Goal: Task Accomplishment & Management: Complete application form

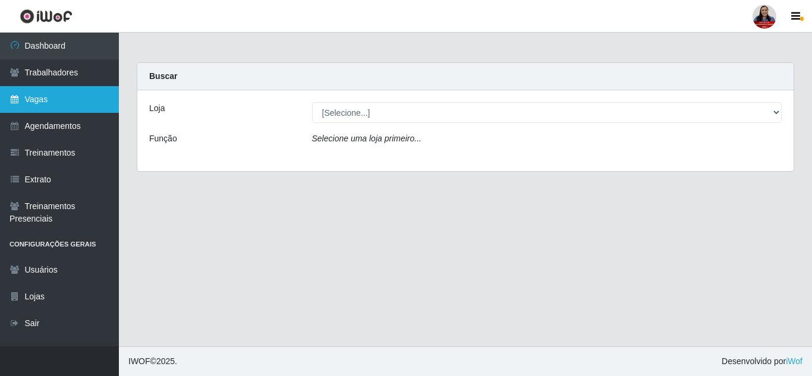
click at [52, 100] on link "Vagas" at bounding box center [59, 99] width 119 height 27
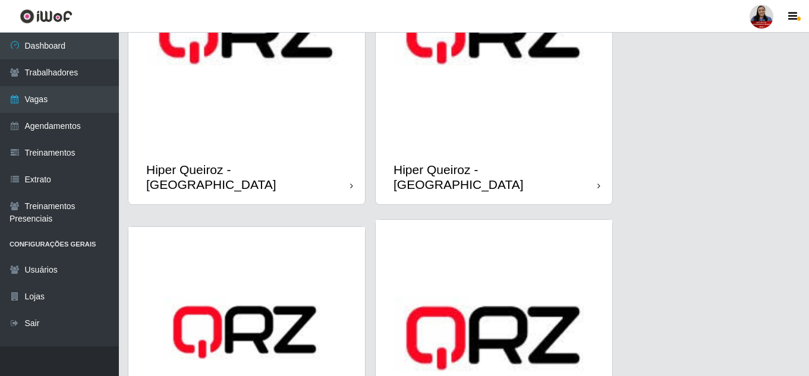
scroll to position [416, 0]
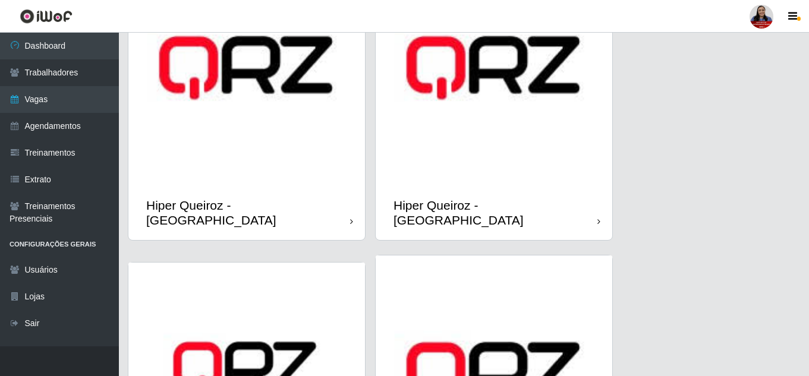
click at [310, 170] on img at bounding box center [246, 67] width 237 height 237
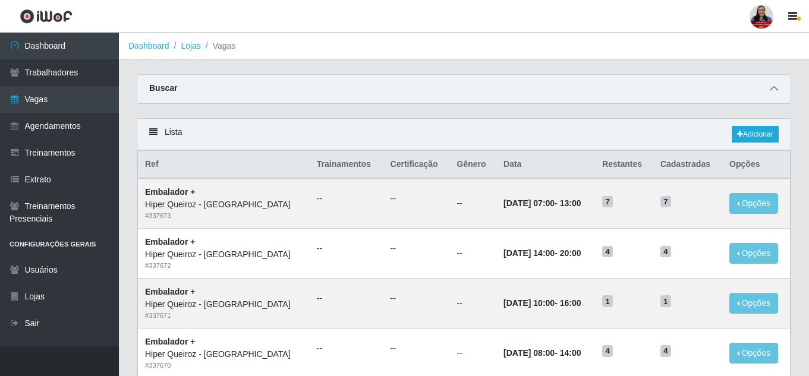
click at [772, 93] on icon at bounding box center [774, 88] width 8 height 8
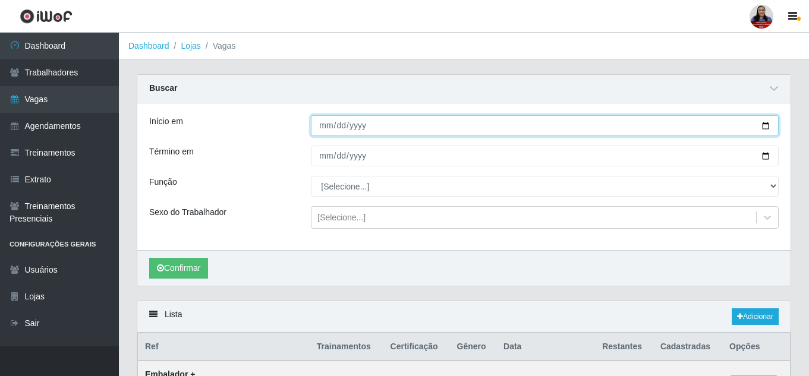
click at [769, 128] on input "Início em" at bounding box center [545, 125] width 468 height 21
type input "[DATE]"
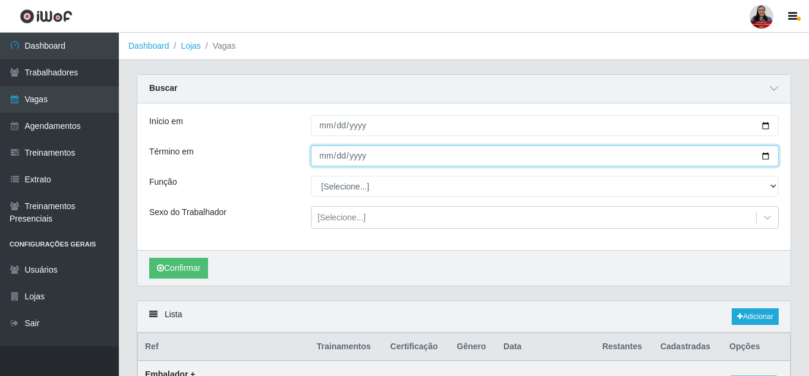
click at [765, 156] on input "Término em" at bounding box center [545, 156] width 468 height 21
type input "[DATE]"
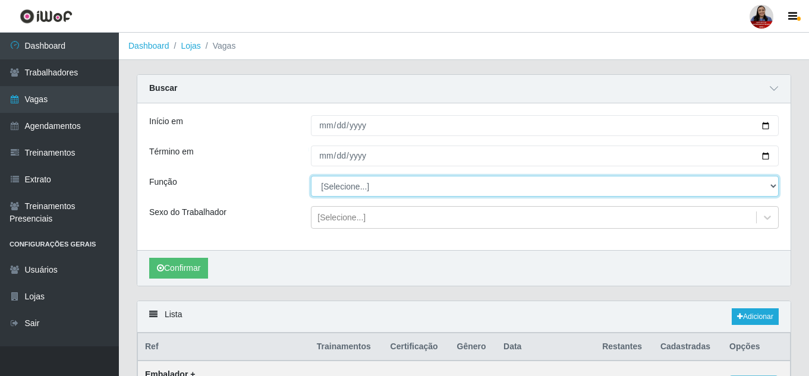
click at [357, 180] on select "[Selecione...] Embalador Embalador + Embalador ++ Operador de Caixa + Operador …" at bounding box center [545, 186] width 468 height 21
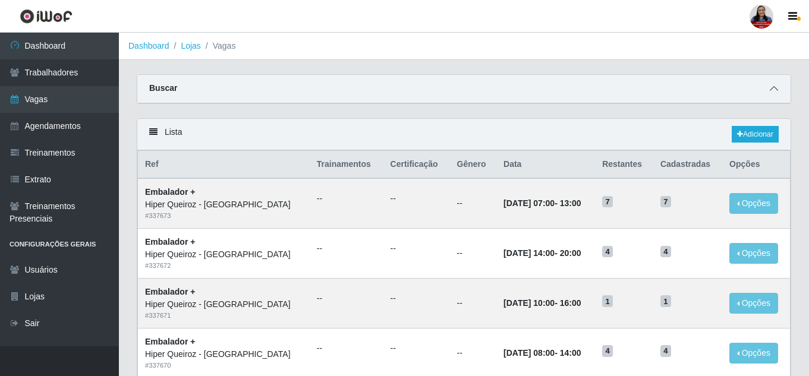
click at [775, 87] on icon at bounding box center [774, 88] width 8 height 8
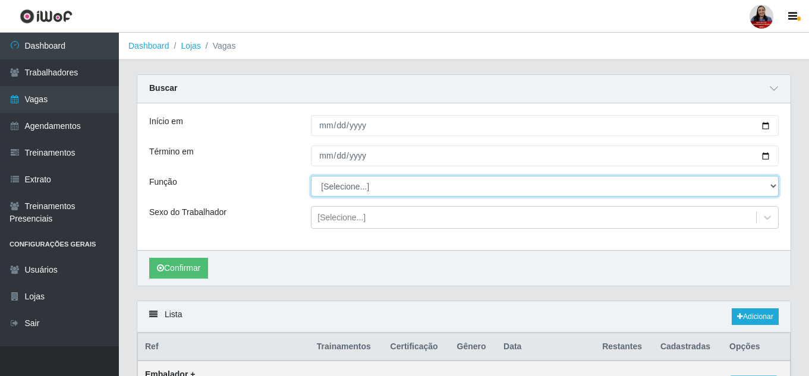
click at [370, 186] on select "[Selecione...] Embalador Embalador + Embalador ++ Operador de Caixa Operador de…" at bounding box center [545, 186] width 468 height 21
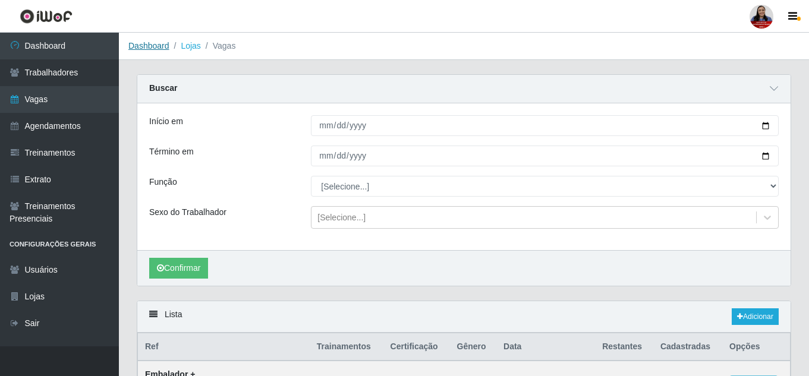
click at [140, 47] on link "Dashboard" at bounding box center [148, 46] width 41 height 10
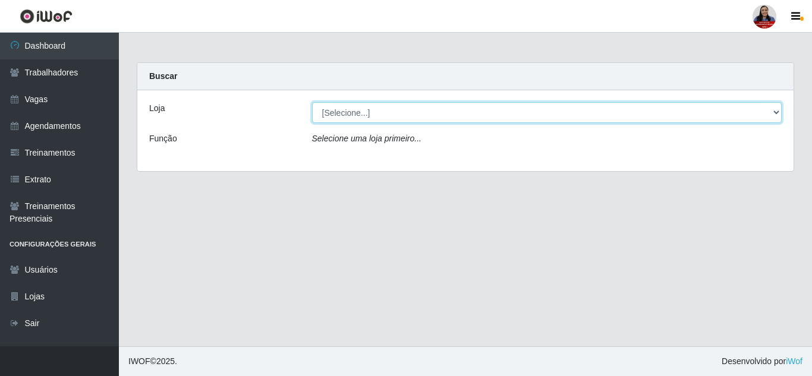
click at [453, 114] on select "[Selecione...] Hiper [GEOGRAPHIC_DATA] - [GEOGRAPHIC_DATA] Hiper Queiroz - Boa …" at bounding box center [547, 112] width 470 height 21
select select "465"
click at [312, 102] on select "[Selecione...] Hiper [GEOGRAPHIC_DATA] - [GEOGRAPHIC_DATA] Hiper Queiroz - Boa …" at bounding box center [547, 112] width 470 height 21
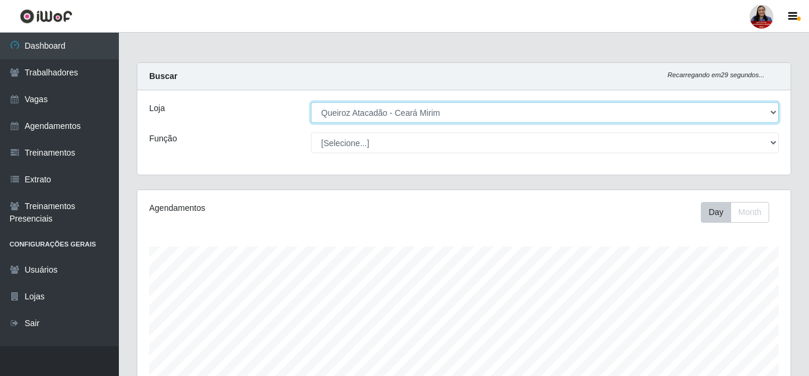
scroll to position [247, 654]
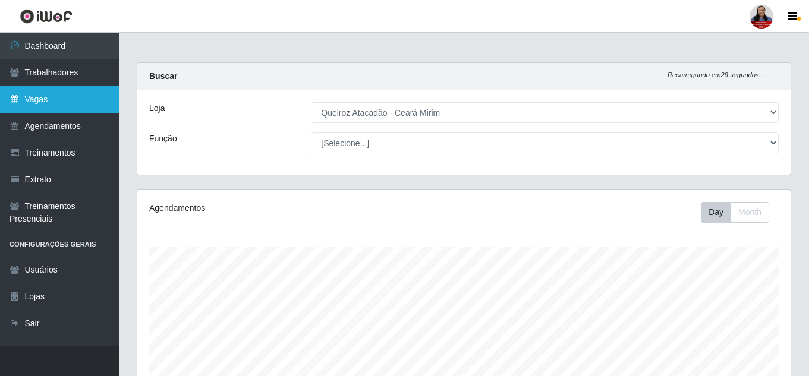
click at [46, 103] on link "Vagas" at bounding box center [59, 99] width 119 height 27
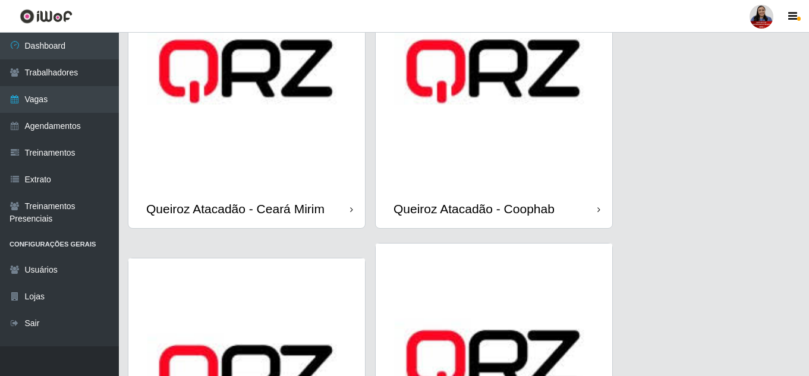
scroll to position [1011, 0]
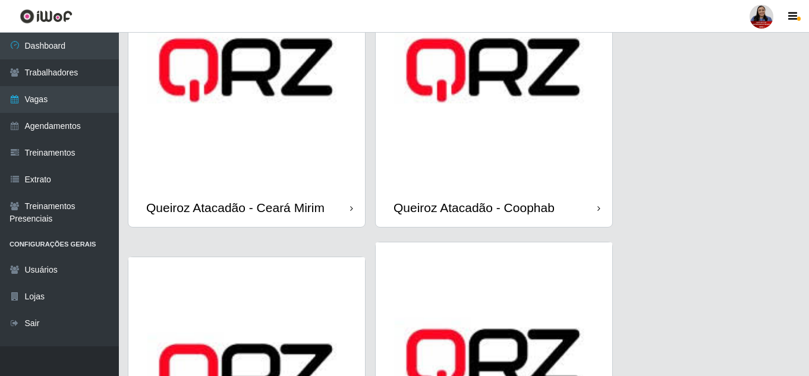
click at [202, 166] on img at bounding box center [246, 70] width 237 height 237
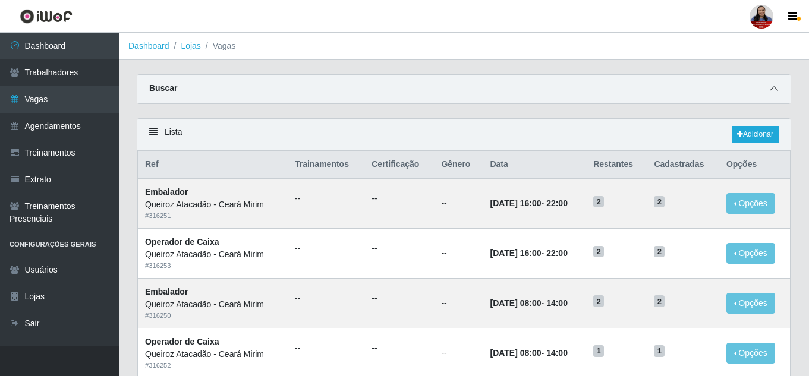
click at [779, 87] on span at bounding box center [774, 89] width 14 height 14
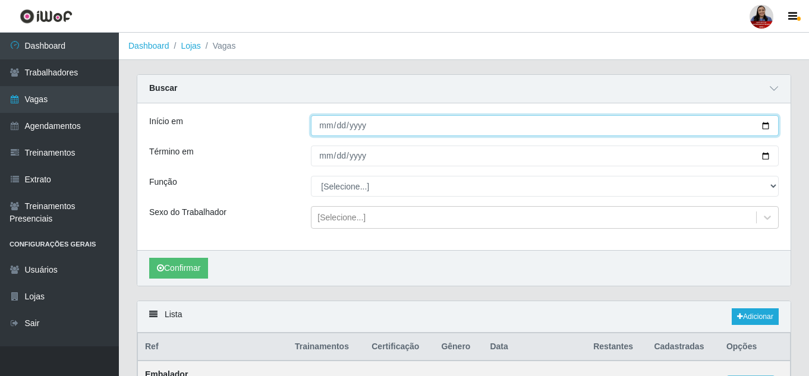
click at [766, 127] on input "Início em" at bounding box center [545, 125] width 468 height 21
type input "[DATE]"
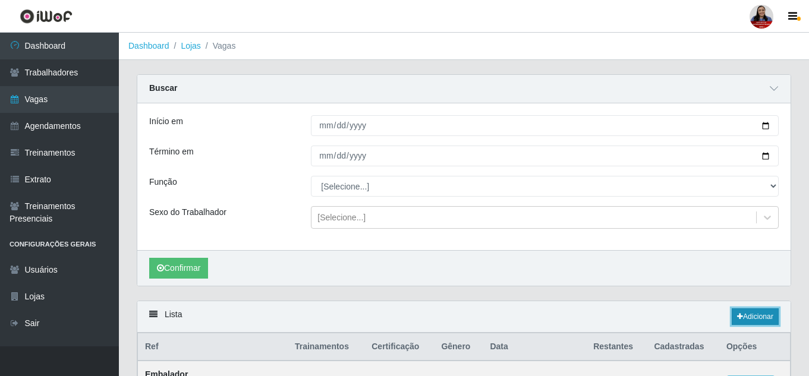
click at [757, 323] on link "Adicionar" at bounding box center [755, 317] width 47 height 17
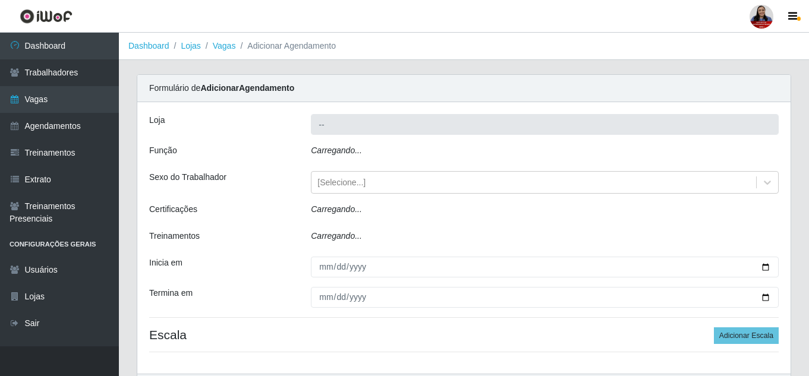
type input "Queiroz Atacadão - Ceará Mirim"
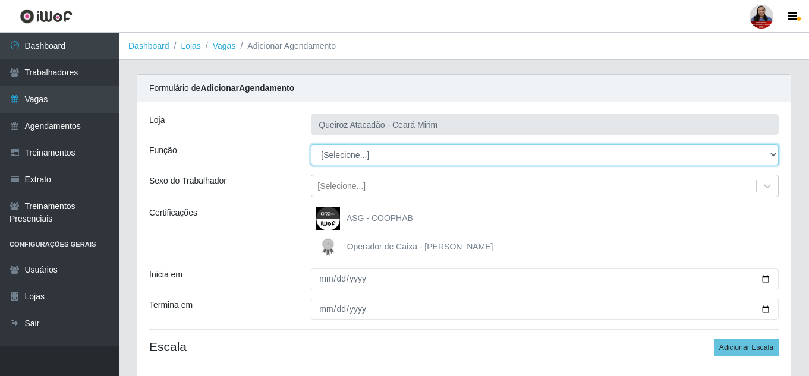
click at [366, 155] on select "[Selecione...] Embalador Embalador + Embalador ++ Operador de Caixa Operador de…" at bounding box center [545, 155] width 468 height 21
click at [389, 156] on select "[Selecione...] Embalador Embalador + Embalador ++ Operador de Caixa Operador de…" at bounding box center [545, 155] width 468 height 21
select select "22"
click at [311, 145] on select "[Selecione...] Embalador Embalador + Embalador ++ Operador de Caixa Operador de…" at bounding box center [545, 155] width 468 height 21
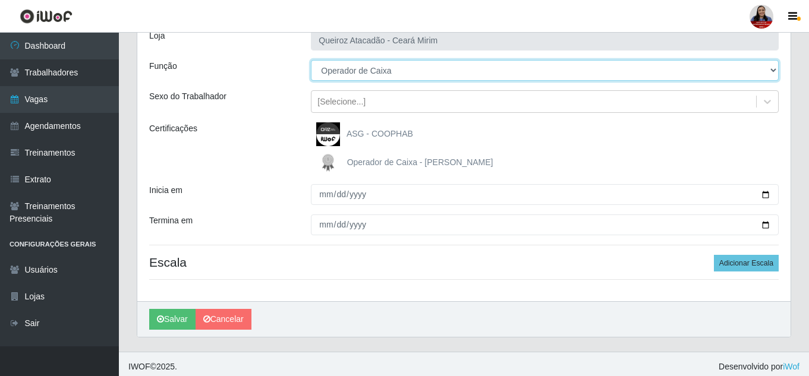
scroll to position [90, 0]
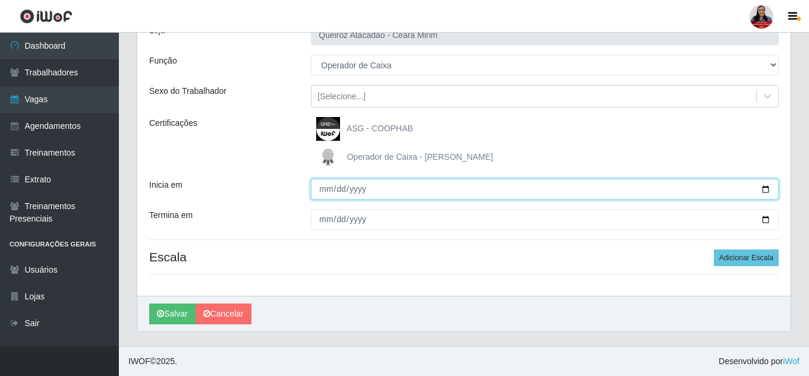
click at [769, 189] on input "Inicia em" at bounding box center [545, 189] width 468 height 21
type input "[DATE]"
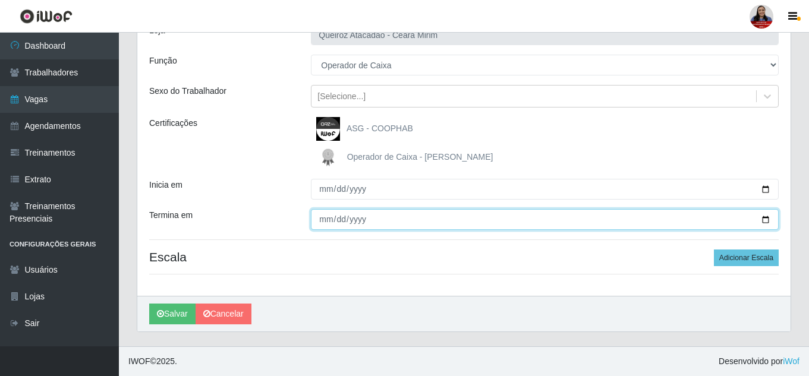
click at [767, 220] on input "Termina em" at bounding box center [545, 219] width 468 height 21
type input "[DATE]"
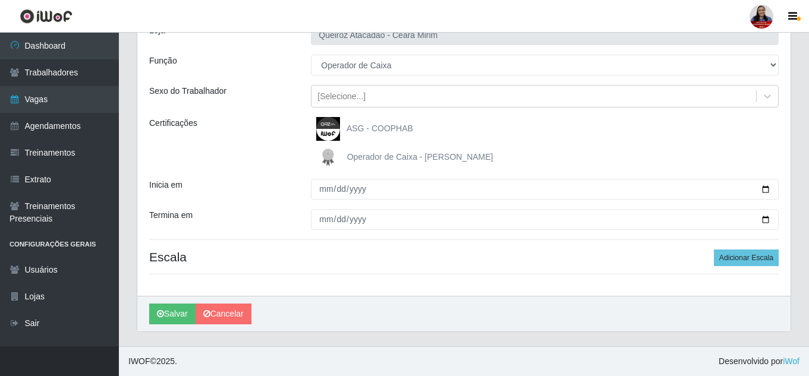
click at [260, 208] on div "[PERSON_NAME] - [GEOGRAPHIC_DATA] Mirim Função [Selecione...] Embalador Embalad…" at bounding box center [464, 154] width 654 height 284
click at [745, 250] on button "Adicionar Escala" at bounding box center [746, 258] width 65 height 17
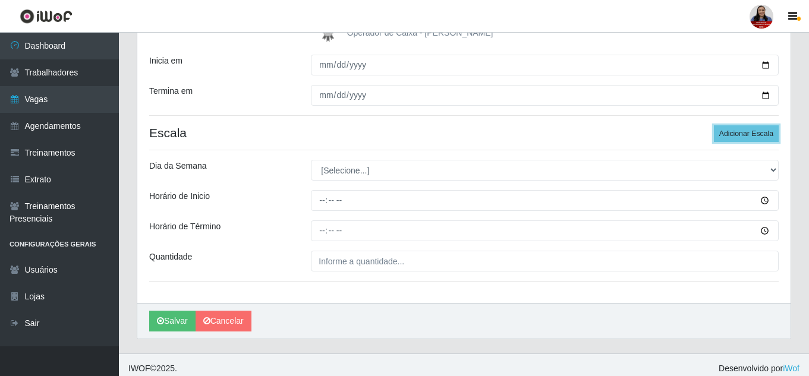
scroll to position [221, 0]
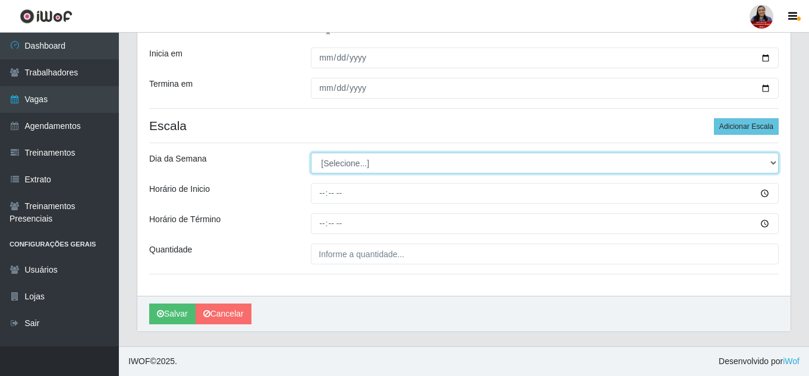
click at [511, 153] on select "[Selecione...] Segunda Terça Quarta Quinta Sexta Sábado Domingo" at bounding box center [545, 163] width 468 height 21
select select "0"
click at [311, 153] on select "[Selecione...] Segunda Terça Quarta Quinta Sexta Sábado Domingo" at bounding box center [545, 163] width 468 height 21
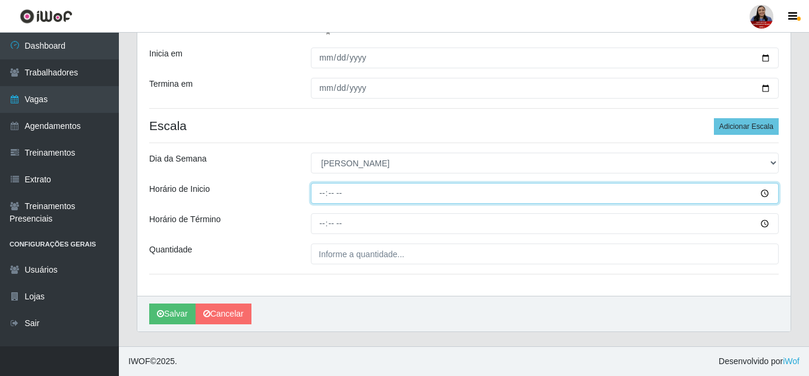
click at [320, 186] on input "Horário de Inicio" at bounding box center [545, 193] width 468 height 21
type input "08:00"
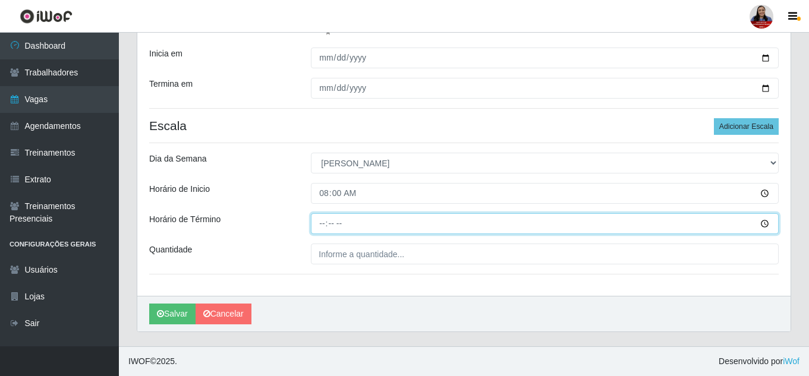
type input "14:00"
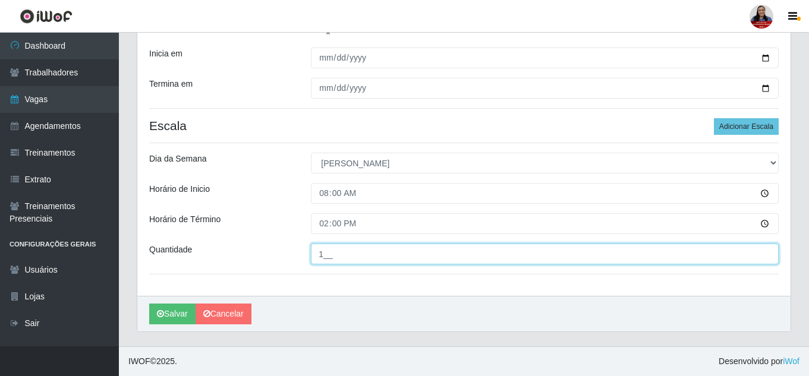
type input "1__"
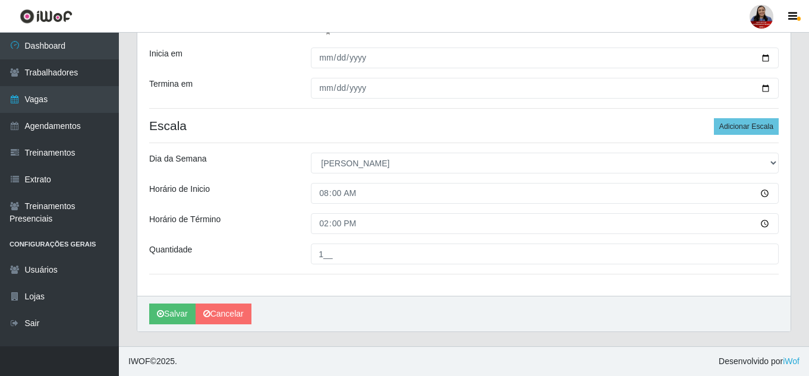
click at [304, 219] on div "14:00" at bounding box center [545, 223] width 486 height 21
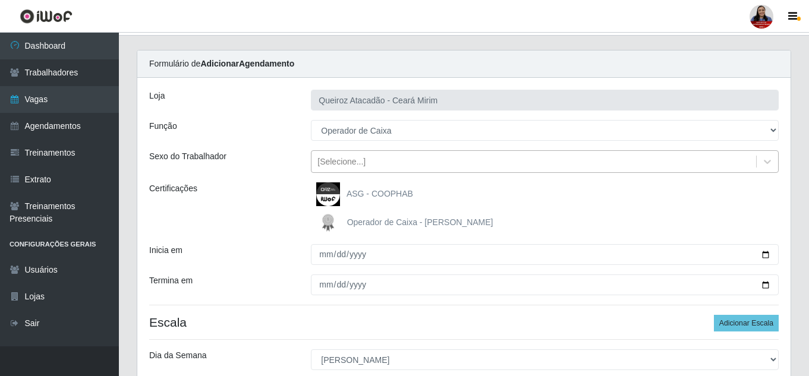
scroll to position [0, 0]
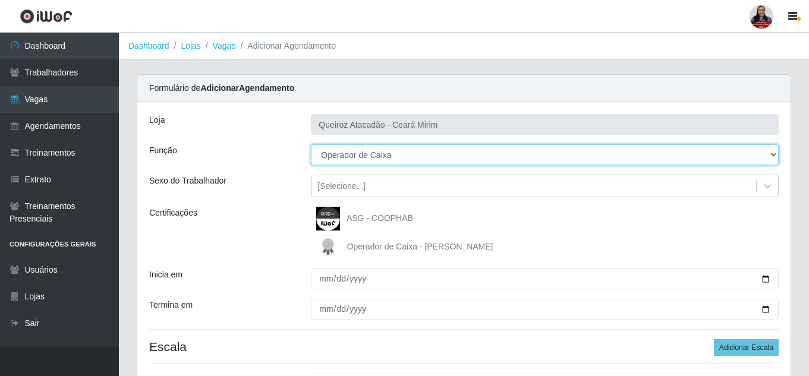
click at [413, 155] on select "[Selecione...] Embalador Embalador + Embalador ++ Operador de Caixa Operador de…" at bounding box center [545, 155] width 468 height 21
select select "72"
click at [311, 145] on select "[Selecione...] Embalador Embalador + Embalador ++ Operador de Caixa Operador de…" at bounding box center [545, 155] width 468 height 21
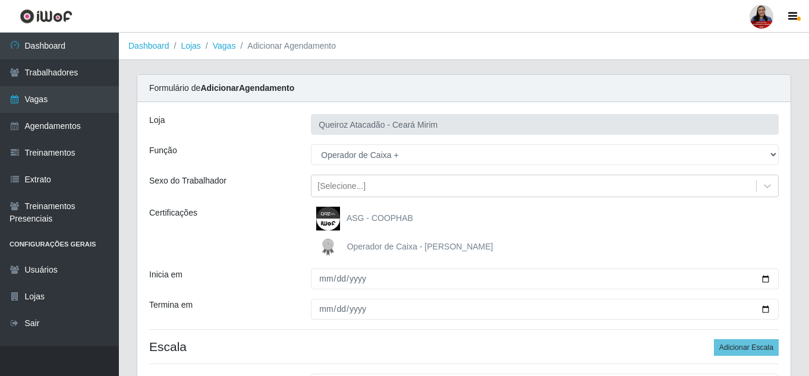
click at [266, 237] on div "Certificações" at bounding box center [221, 233] width 162 height 52
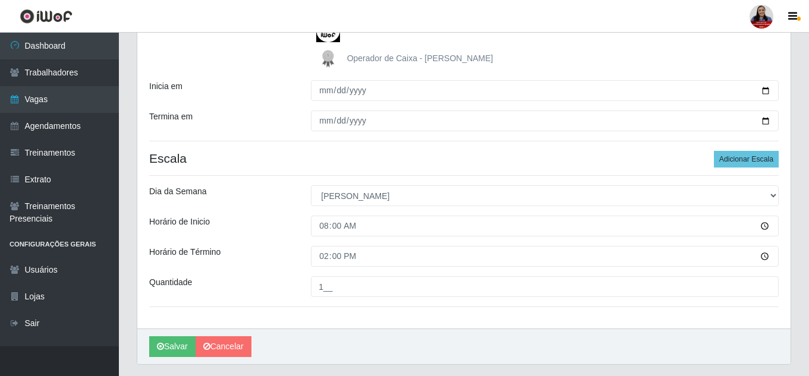
scroll to position [221, 0]
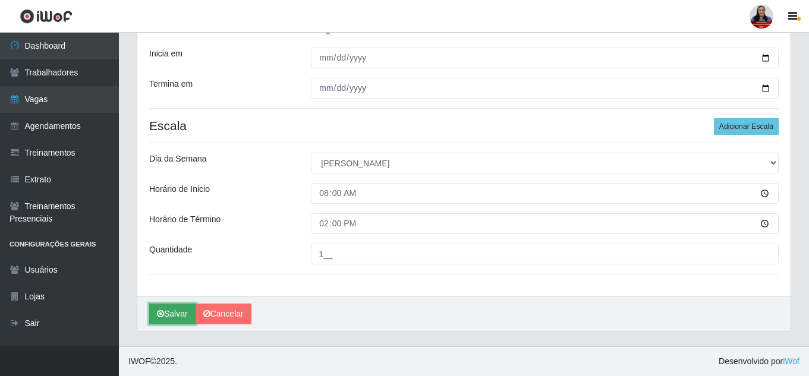
click at [169, 314] on button "Salvar" at bounding box center [172, 314] width 46 height 21
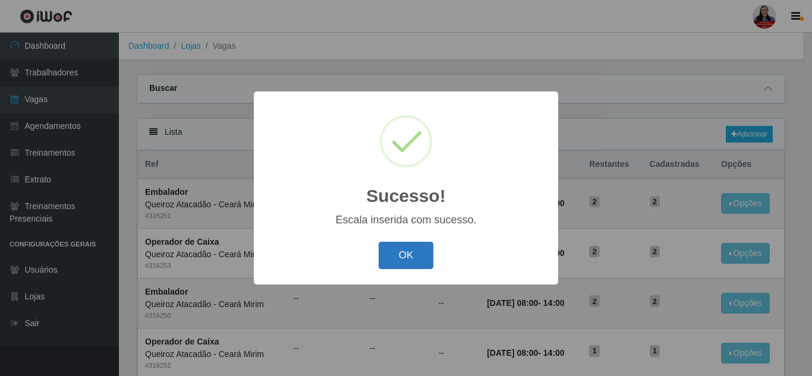
click at [417, 256] on button "OK" at bounding box center [406, 256] width 55 height 28
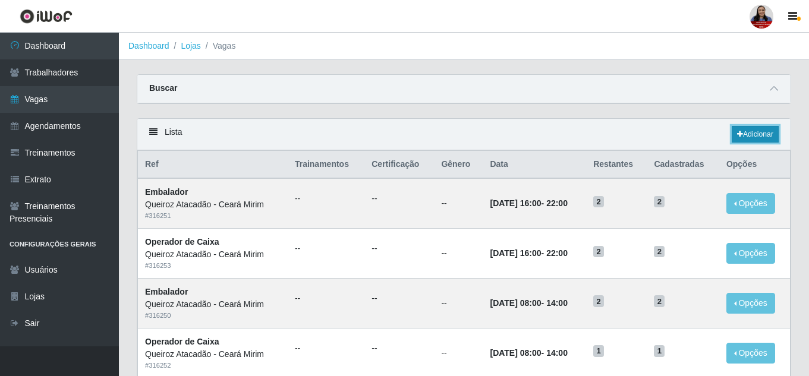
click at [764, 139] on link "Adicionar" at bounding box center [755, 134] width 47 height 17
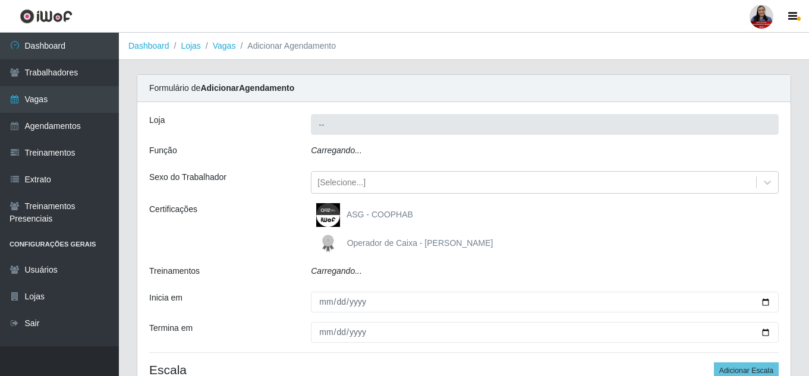
type input "Queiroz Atacadão - Ceará Mirim"
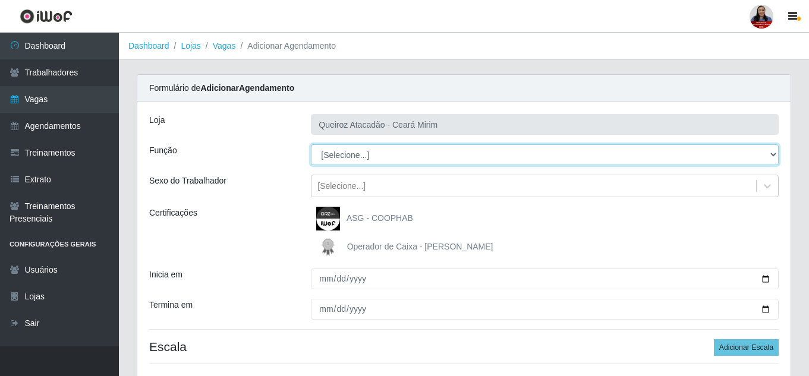
click at [351, 153] on select "[Selecione...] Embalador Embalador + Embalador ++ Operador de Caixa Operador de…" at bounding box center [545, 155] width 468 height 21
select select "72"
click at [311, 145] on select "[Selecione...] Embalador Embalador + Embalador ++ Operador de Caixa Operador de…" at bounding box center [545, 155] width 468 height 21
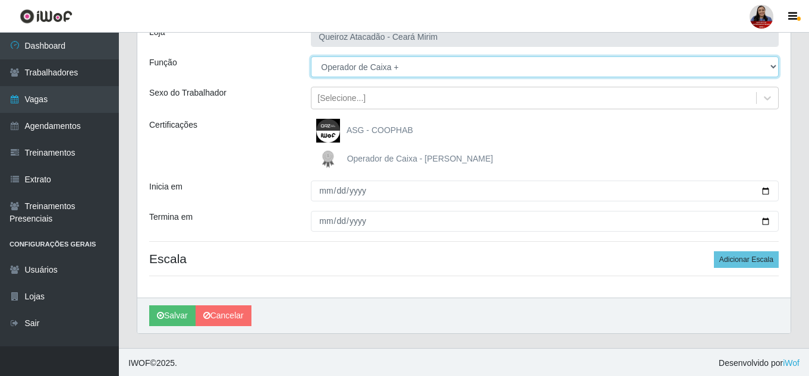
scroll to position [90, 0]
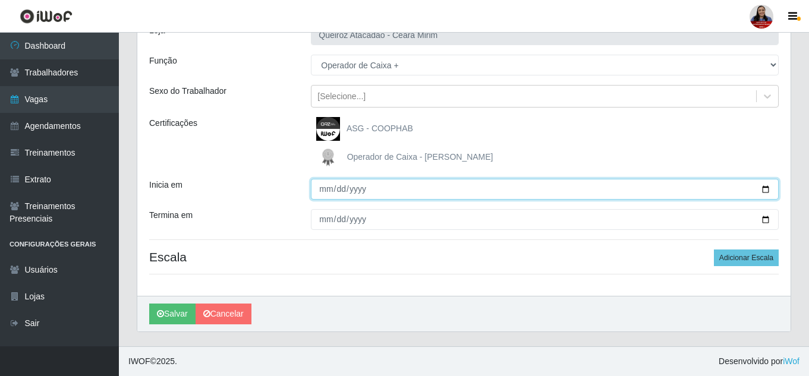
click at [767, 190] on input "Inicia em" at bounding box center [545, 189] width 468 height 21
click at [768, 192] on input "[DATE]" at bounding box center [545, 189] width 468 height 21
type input "[DATE]"
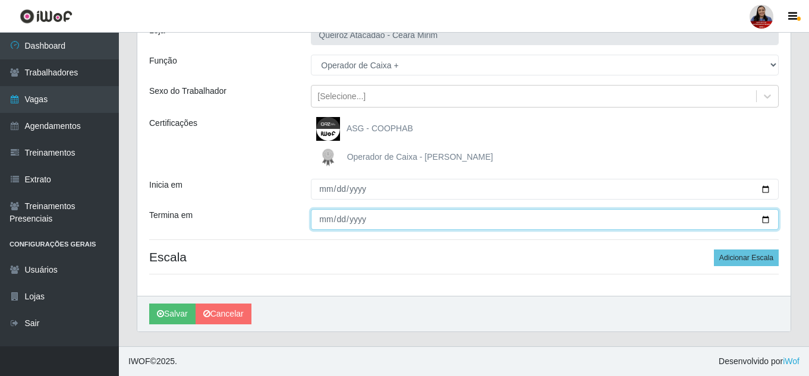
click at [767, 222] on input "Termina em" at bounding box center [545, 219] width 468 height 21
type input "[DATE]"
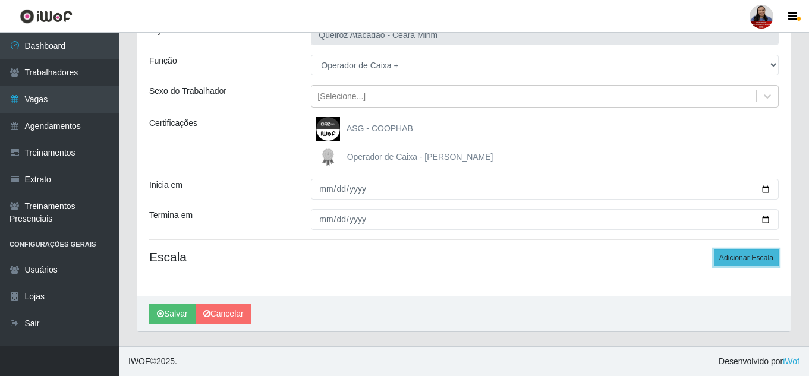
click at [746, 257] on button "Adicionar Escala" at bounding box center [746, 258] width 65 height 17
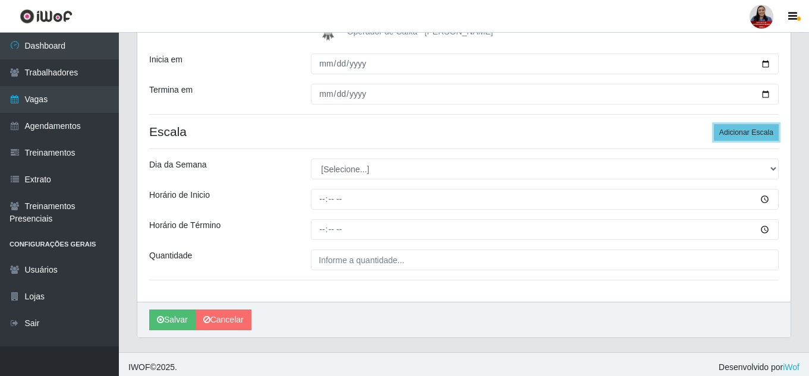
scroll to position [221, 0]
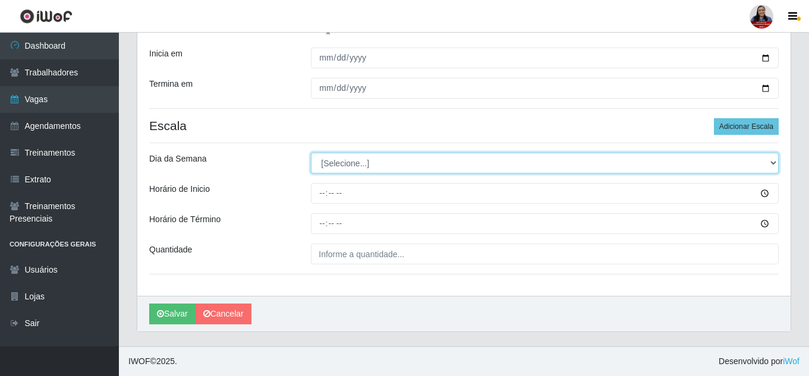
click at [397, 167] on select "[Selecione...] Segunda Terça Quarta Quinta Sexta Sábado Domingo" at bounding box center [545, 163] width 468 height 21
select select "1"
click at [311, 153] on select "[Selecione...] Segunda Terça Quarta Quinta Sexta Sábado Domingo" at bounding box center [545, 163] width 468 height 21
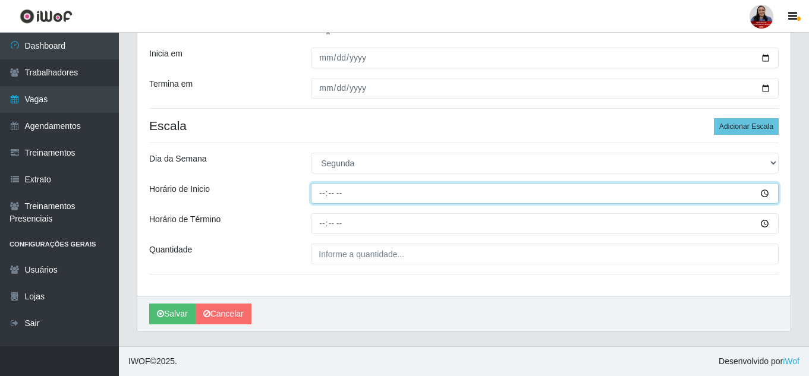
click at [322, 197] on input "Horário de Inicio" at bounding box center [545, 193] width 468 height 21
type input "16:00"
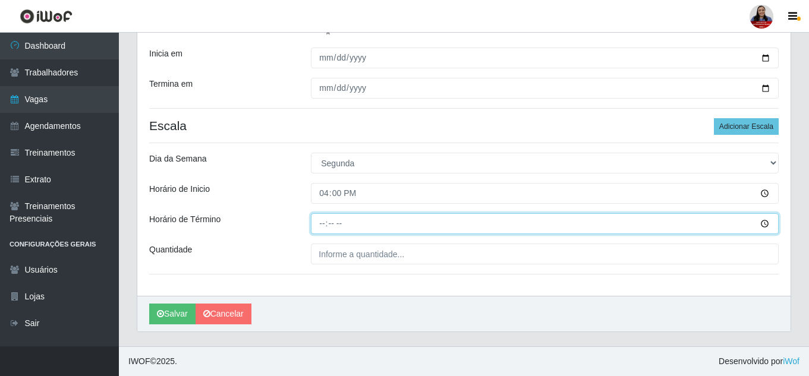
type input "22:00"
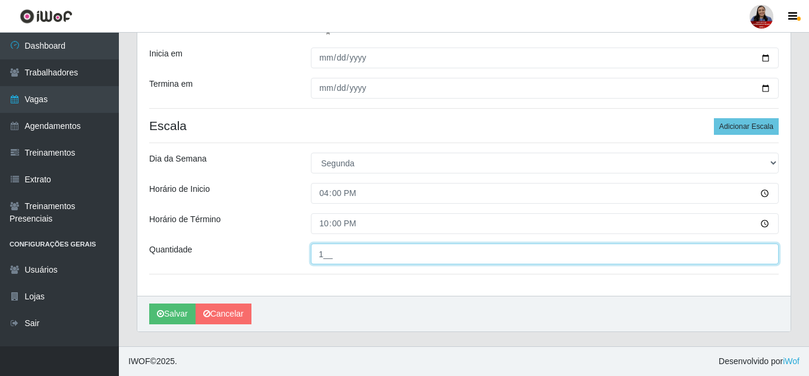
type input "1__"
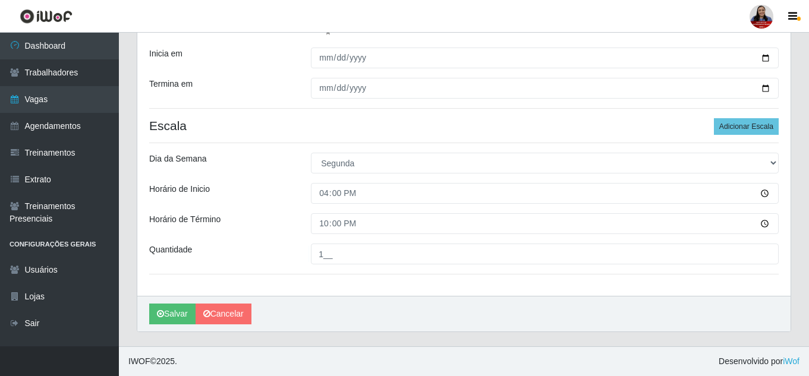
click at [306, 227] on div "22:00" at bounding box center [545, 223] width 486 height 21
click at [177, 316] on button "Salvar" at bounding box center [172, 314] width 46 height 21
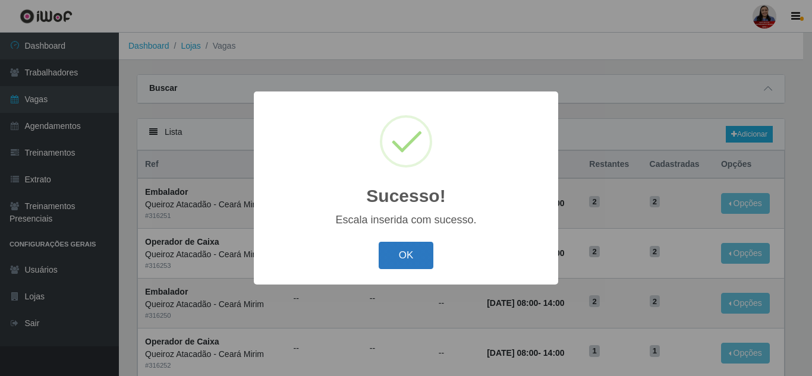
click at [417, 256] on button "OK" at bounding box center [406, 256] width 55 height 28
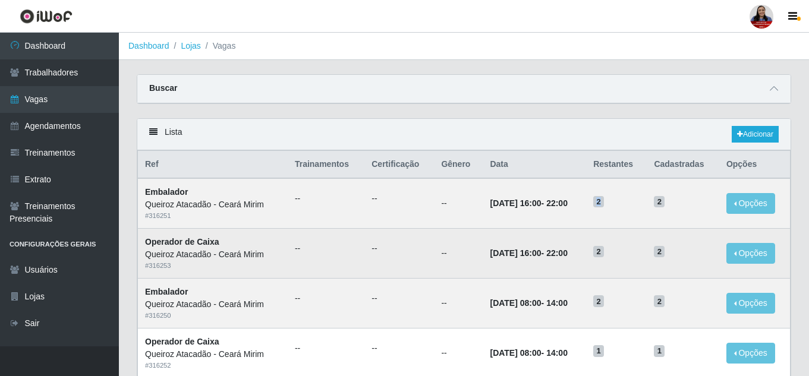
drag, startPoint x: 609, startPoint y: 204, endPoint x: 606, endPoint y: 235, distance: 31.1
click at [613, 224] on td "2" at bounding box center [616, 203] width 61 height 50
drag, startPoint x: 606, startPoint y: 246, endPoint x: 614, endPoint y: 247, distance: 7.9
click at [614, 247] on h5 "2" at bounding box center [616, 251] width 46 height 12
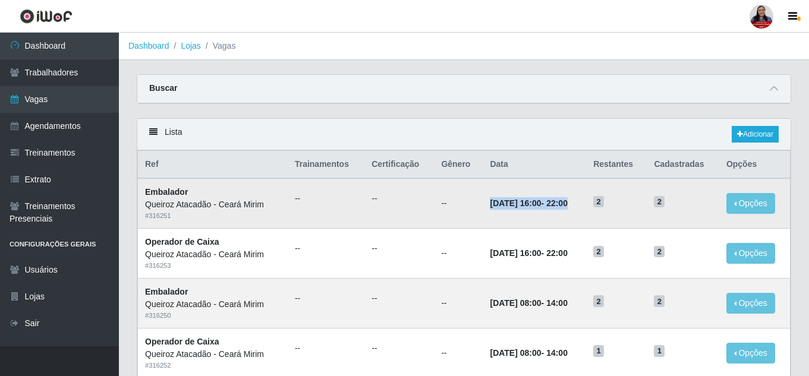
drag, startPoint x: 477, startPoint y: 205, endPoint x: 598, endPoint y: 202, distance: 120.8
click at [598, 202] on tr "Embalador Queiroz Atacadão - [GEOGRAPHIC_DATA] Mirim # 316251 -- -- -- [DATE] 1…" at bounding box center [464, 203] width 653 height 50
click at [774, 88] on icon at bounding box center [774, 88] width 8 height 8
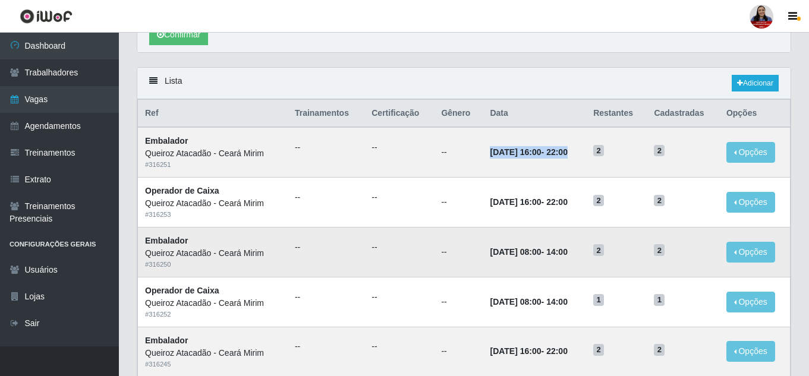
scroll to position [238, 0]
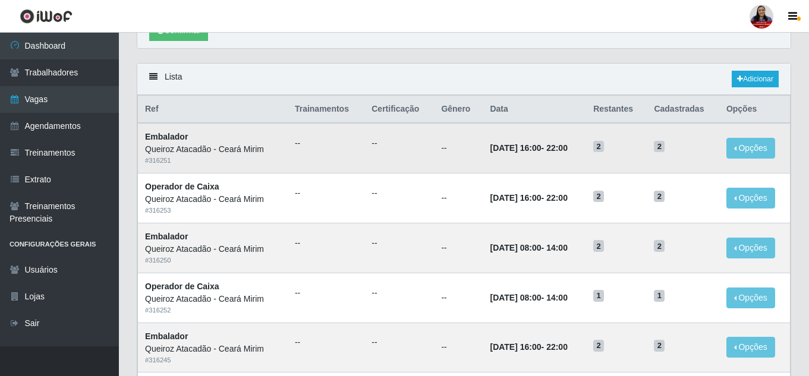
click at [420, 169] on td "--" at bounding box center [400, 148] width 70 height 50
